Goal: Check status: Check status

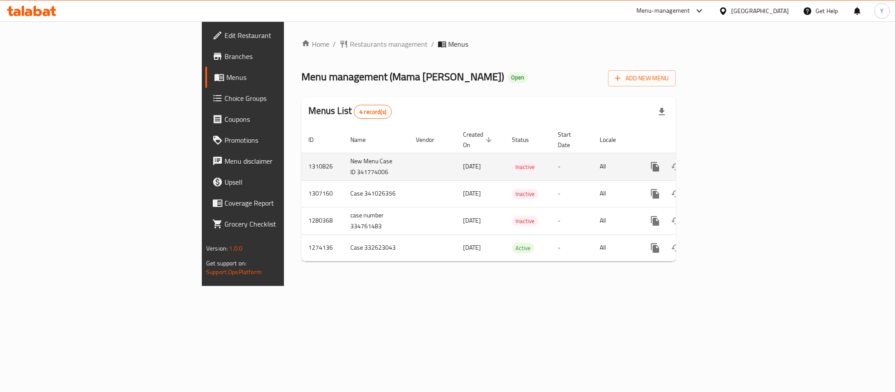
click at [463, 161] on span "[DATE]" at bounding box center [472, 166] width 18 height 11
click at [343, 164] on td "New Menu Case ID 341774006" at bounding box center [376, 167] width 66 height 28
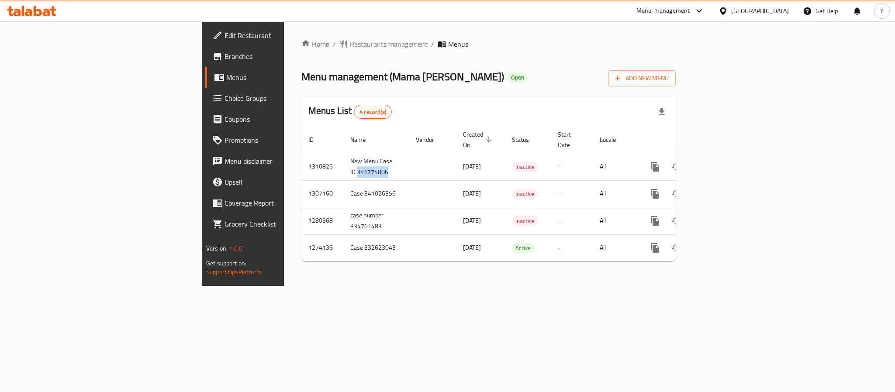
copy td "341774006"
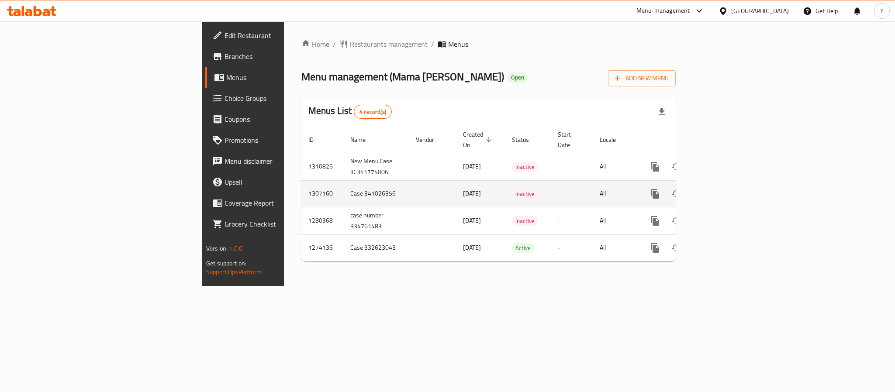
click at [343, 186] on td "Case 341026356" at bounding box center [376, 193] width 66 height 27
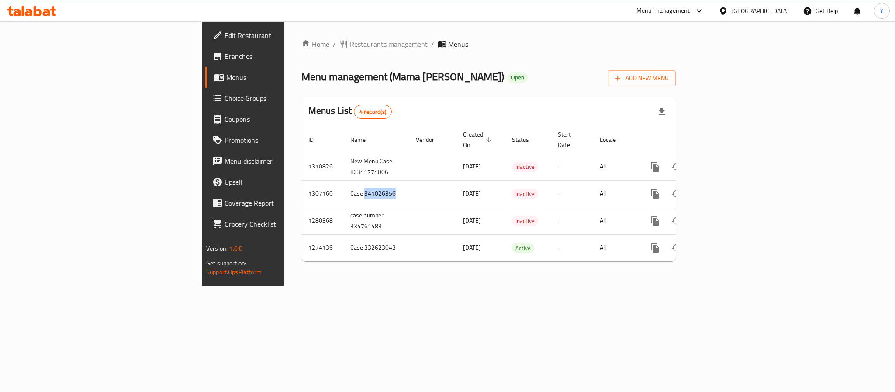
copy td "341026356"
click at [225, 52] on span "Branches" at bounding box center [285, 56] width 120 height 10
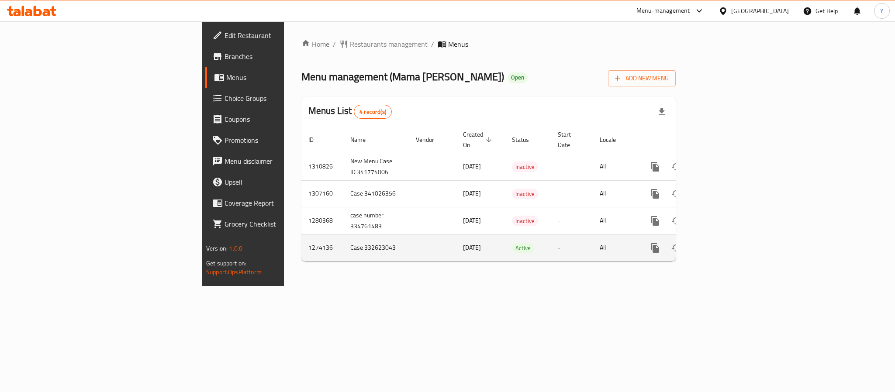
click at [343, 236] on td "Case 332623043" at bounding box center [376, 248] width 66 height 27
click at [723, 243] on icon "enhanced table" at bounding box center [718, 248] width 10 height 10
